Goal: Information Seeking & Learning: Learn about a topic

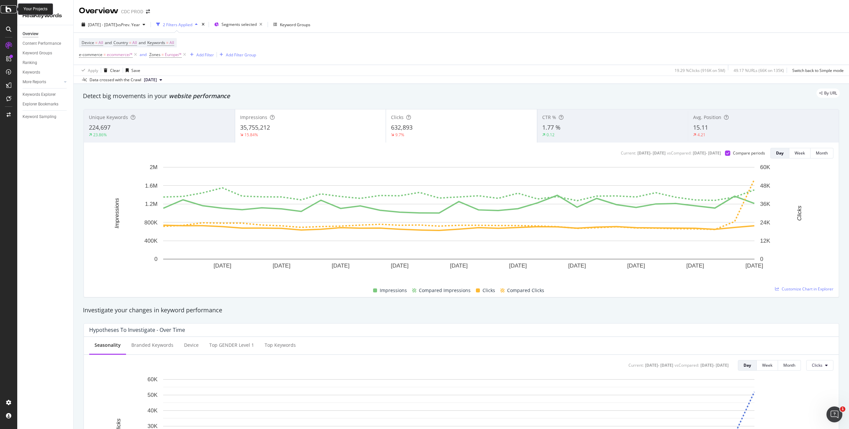
click at [9, 7] on icon at bounding box center [9, 9] width 6 height 8
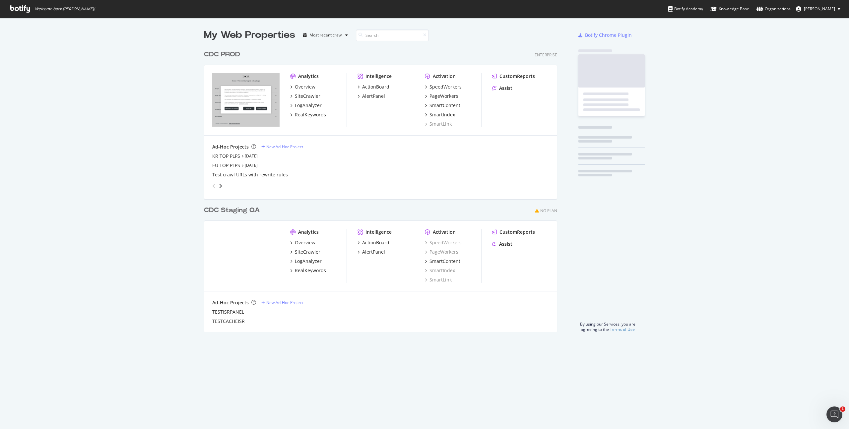
scroll to position [424, 839]
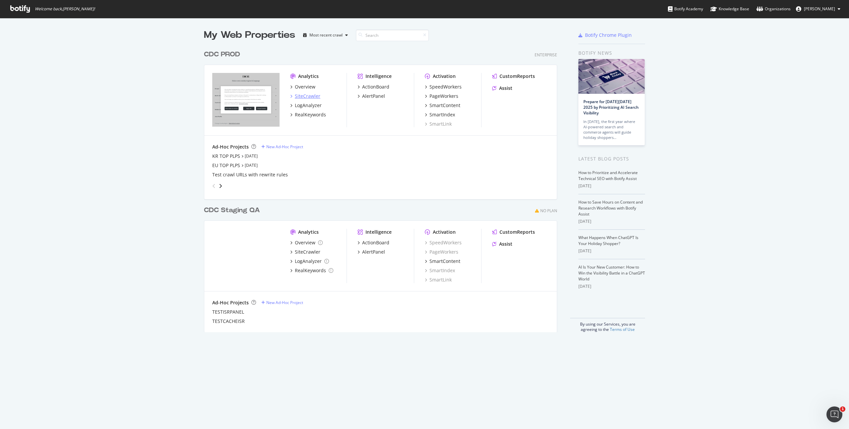
click at [303, 94] on div "SiteCrawler" at bounding box center [308, 96] width 26 height 7
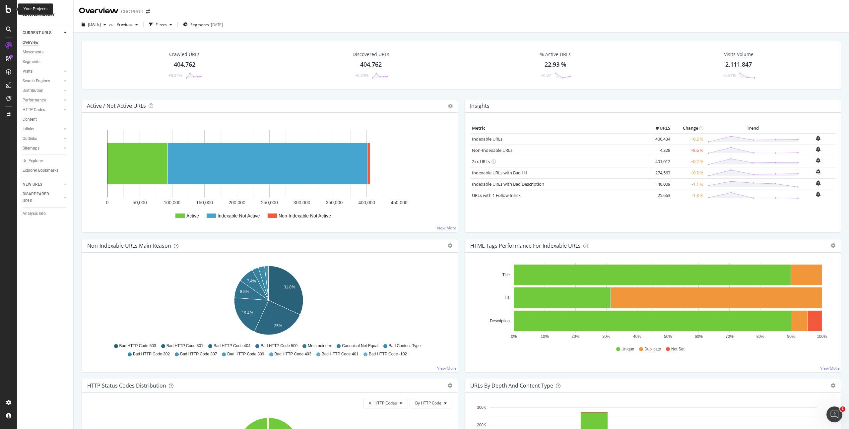
click at [10, 9] on icon at bounding box center [9, 9] width 6 height 8
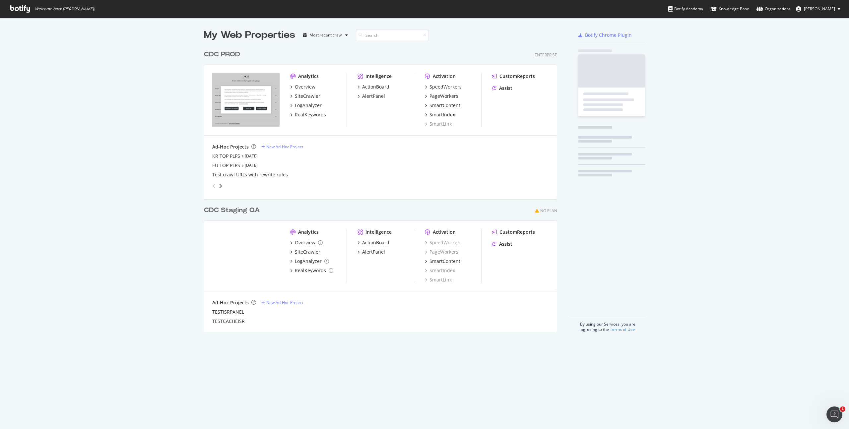
scroll to position [424, 839]
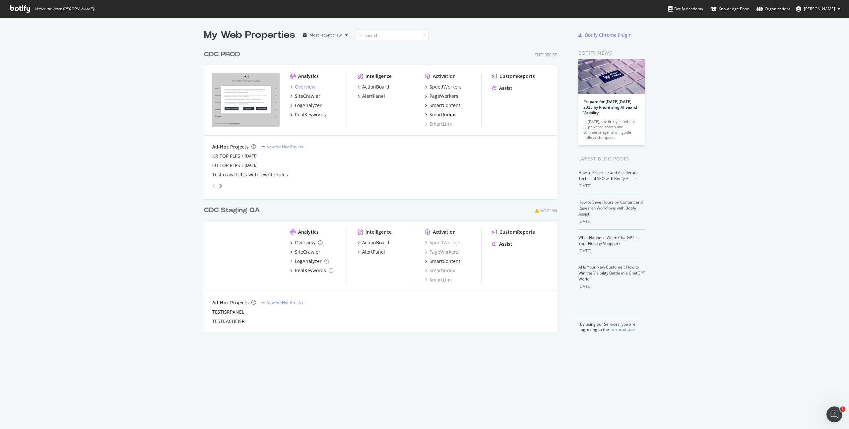
click at [301, 88] on div "Overview" at bounding box center [305, 87] width 21 height 7
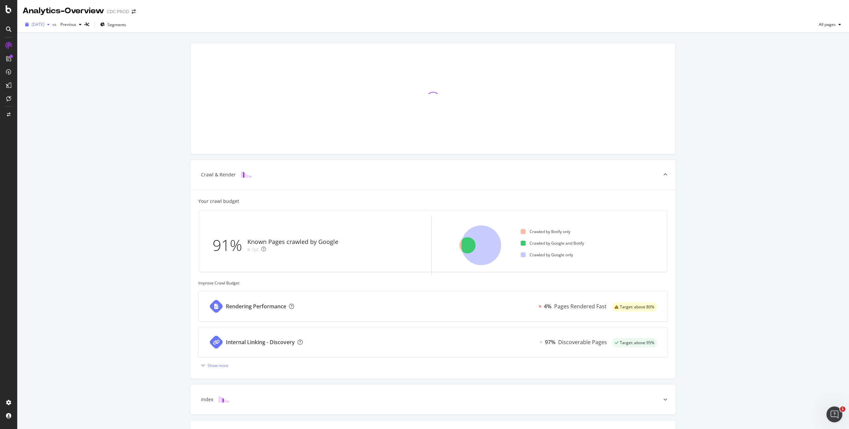
click at [44, 23] on span "[DATE]" at bounding box center [38, 25] width 13 height 6
click at [130, 41] on div "Crawl & Render Your crawl budget 91% Known Pages crawled by Google 1pt Crawled …" at bounding box center [433, 274] width 832 height 482
click at [76, 24] on span "Previous" at bounding box center [67, 25] width 19 height 6
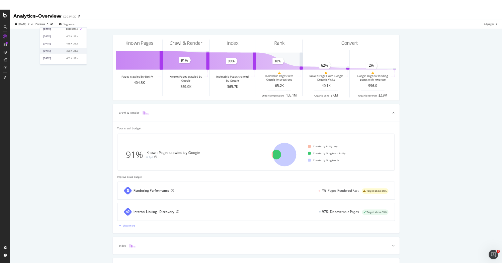
scroll to position [28, 0]
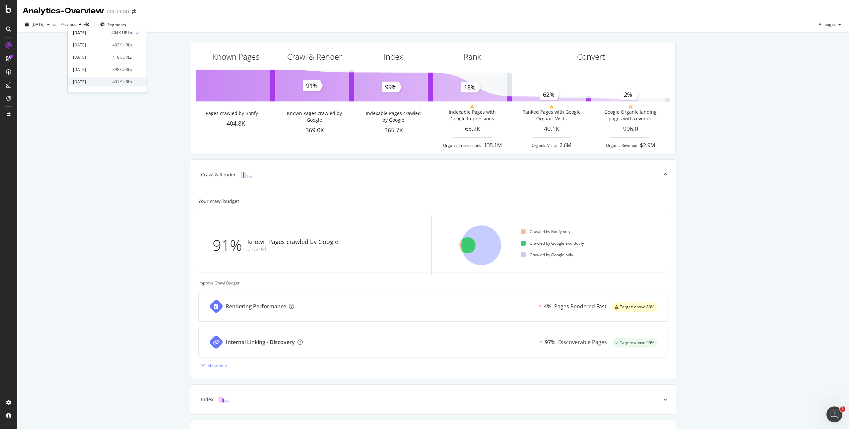
click at [99, 79] on div "[DATE]" at bounding box center [90, 82] width 35 height 6
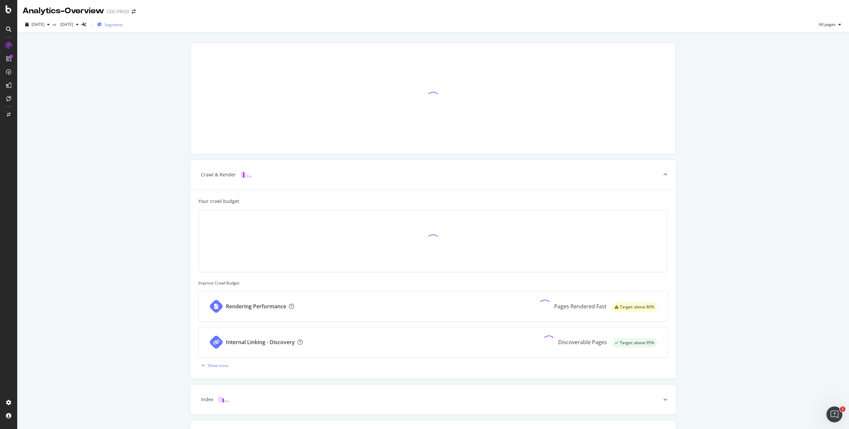
click at [123, 25] on span "Segments" at bounding box center [113, 25] width 19 height 6
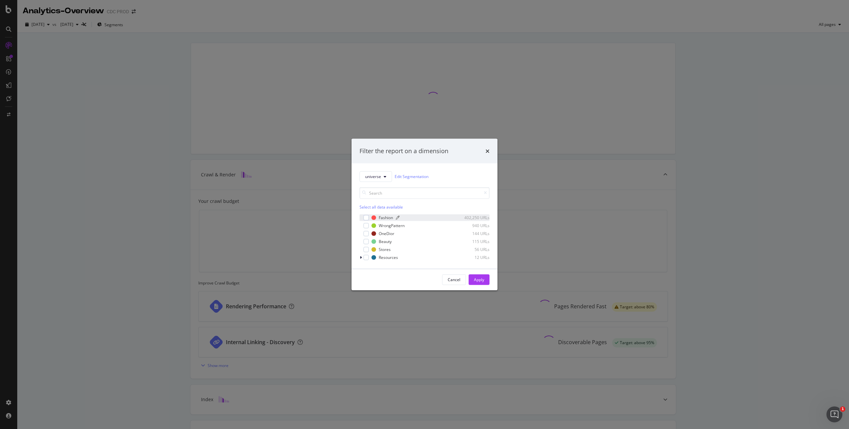
click at [387, 217] on div "Fashion" at bounding box center [386, 218] width 14 height 6
click at [383, 240] on div "Beauty" at bounding box center [385, 242] width 13 height 6
click at [381, 239] on div "Beauty" at bounding box center [385, 242] width 13 height 6
click at [383, 234] on div "OneDior" at bounding box center [387, 234] width 16 height 6
click at [484, 284] on div "Apply" at bounding box center [479, 280] width 10 height 10
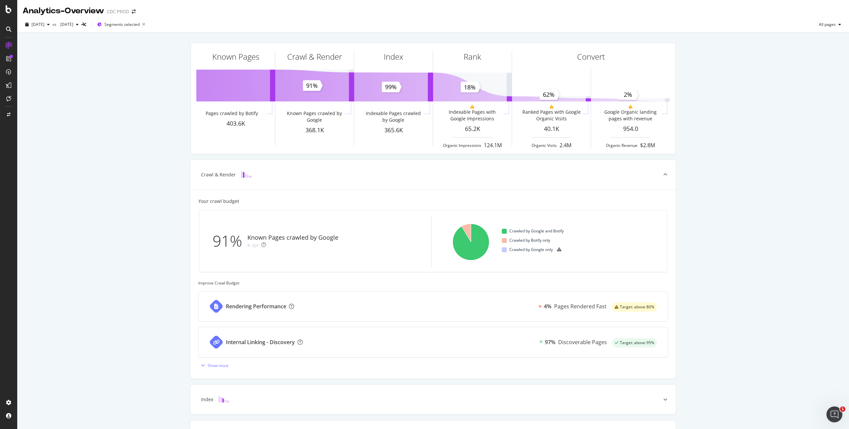
click at [772, 124] on div "Known Pages Pages crawled by Botify 403.6K Crawl & Render Known Pages crawled b…" at bounding box center [433, 274] width 832 height 482
